Goal: Transaction & Acquisition: Subscribe to service/newsletter

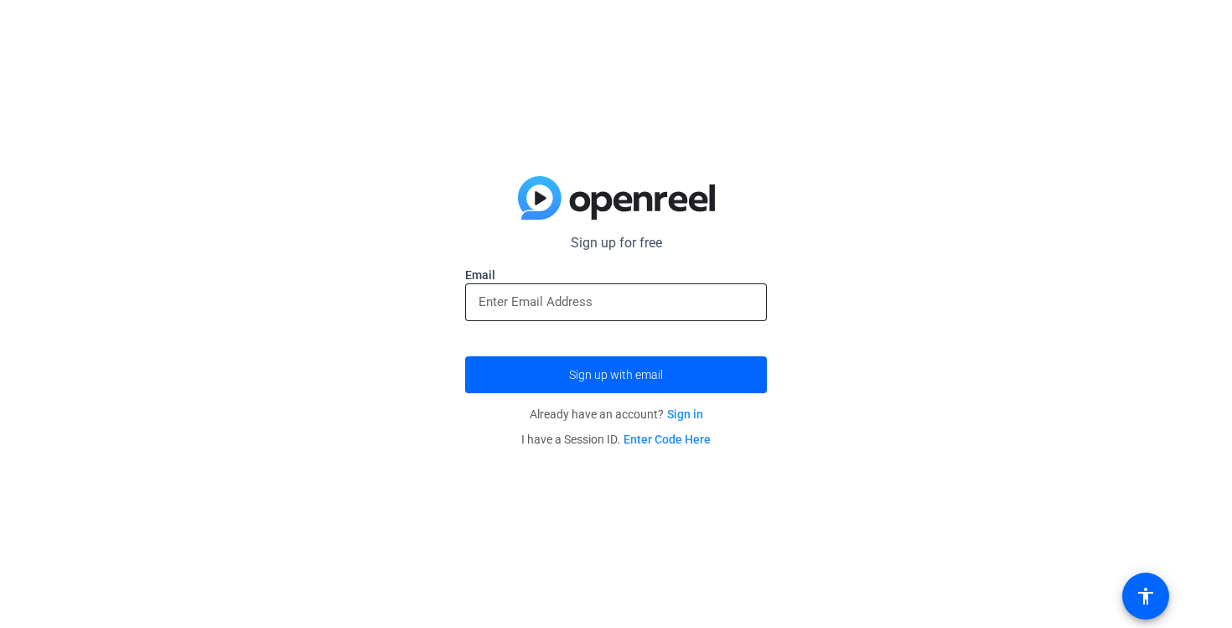
click at [557, 299] on input "email" at bounding box center [616, 302] width 275 height 20
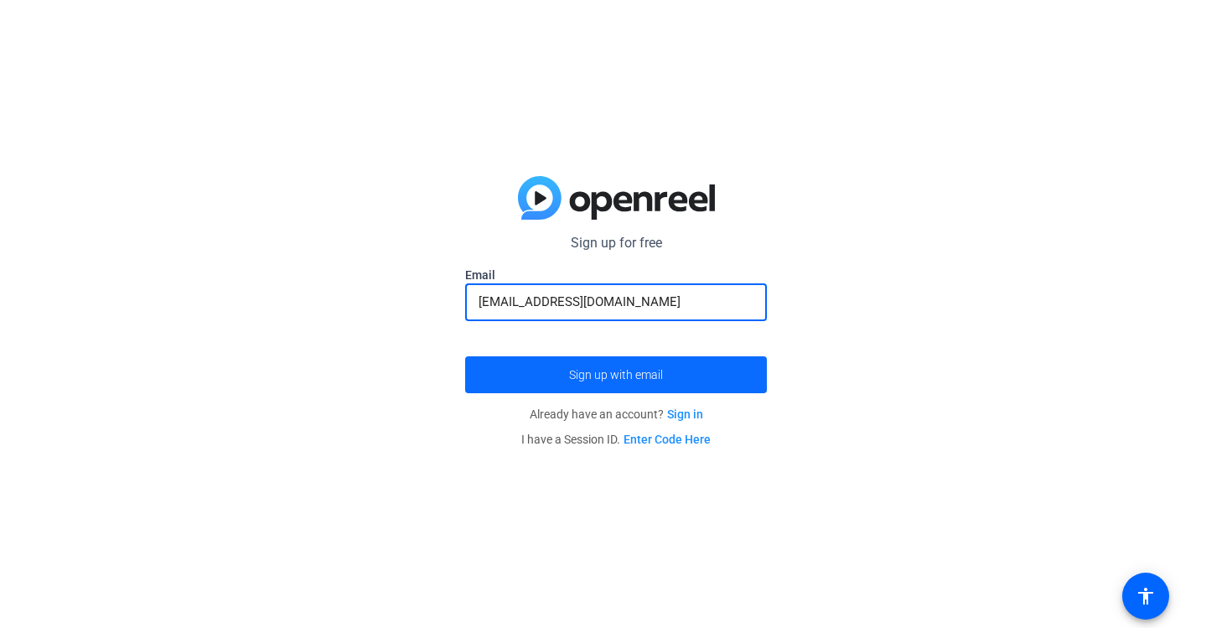
type input "[EMAIL_ADDRESS][DOMAIN_NAME]"
click at [560, 381] on span "submit" at bounding box center [616, 375] width 302 height 40
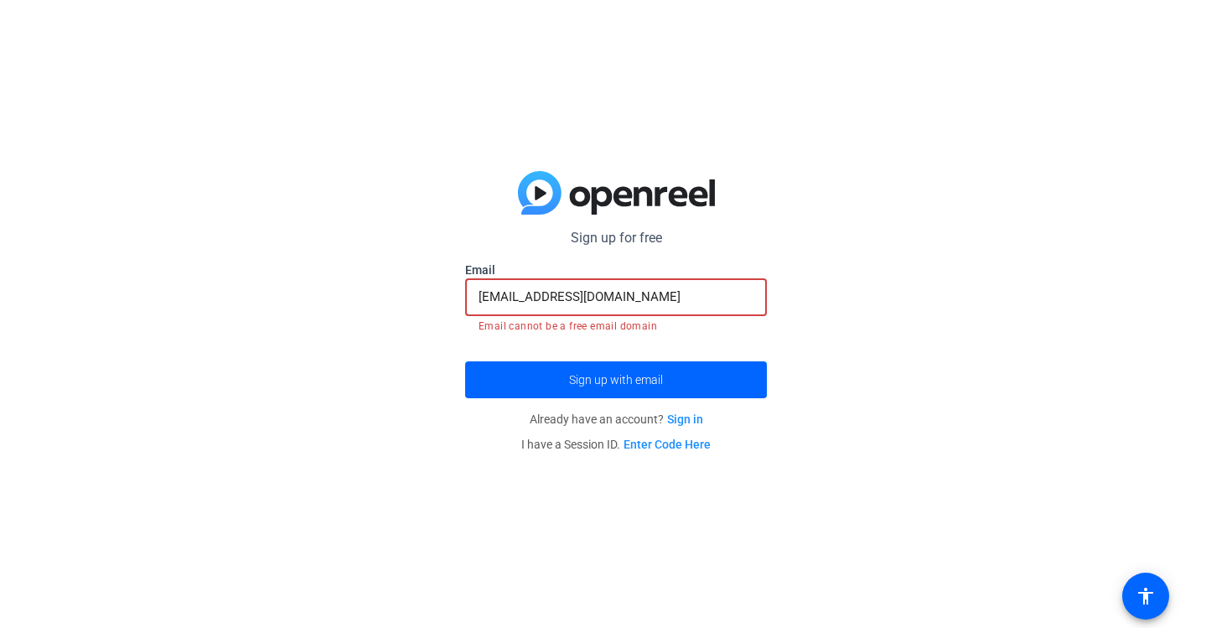
drag, startPoint x: 664, startPoint y: 298, endPoint x: 401, endPoint y: 275, distance: 264.2
click at [401, 275] on div "Sign up for free Email [EMAIL_ADDRESS][DOMAIN_NAME] Email cannot be a free emai…" at bounding box center [616, 314] width 1232 height 628
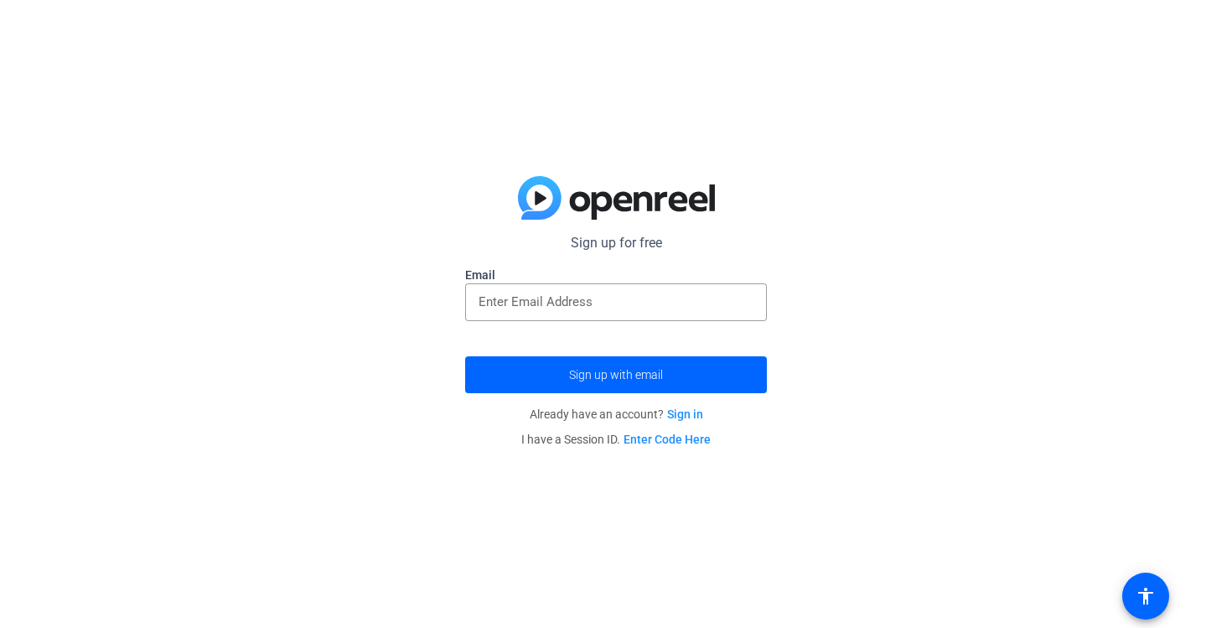
click at [407, 308] on div "Sign up for free Email Sign up with email Already have an account? Sign in I ha…" at bounding box center [616, 314] width 1232 height 628
click at [640, 375] on span "Sign up with email" at bounding box center [616, 375] width 94 height 0
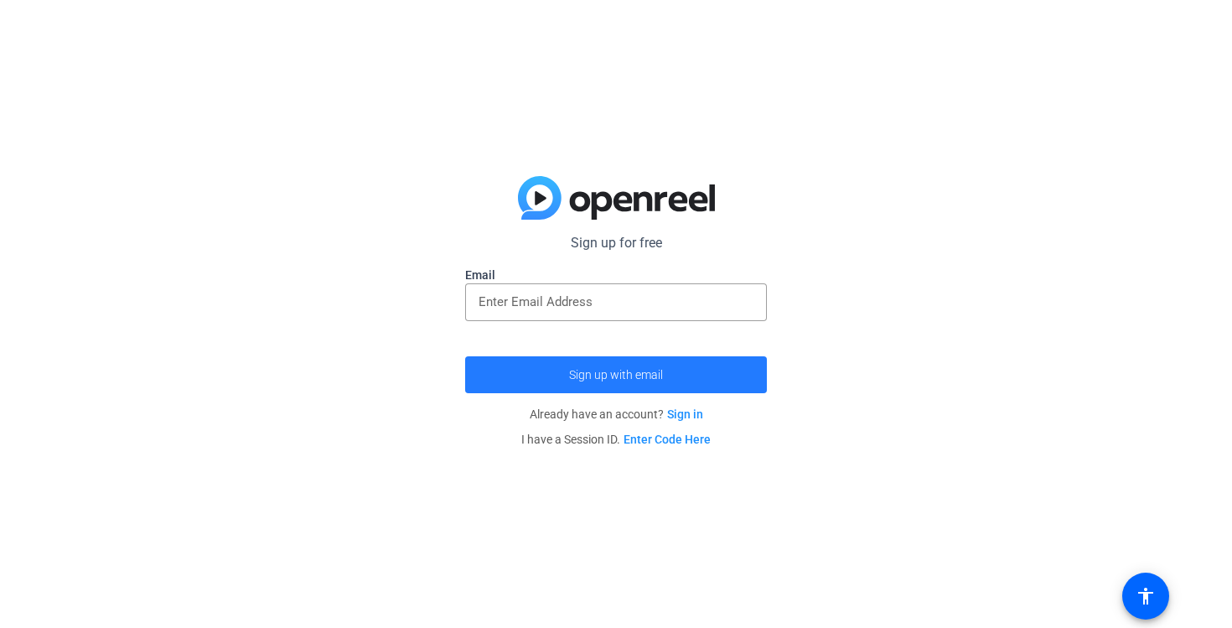
click at [640, 375] on span "Sign up with email" at bounding box center [616, 375] width 94 height 0
